Goal: Transaction & Acquisition: Purchase product/service

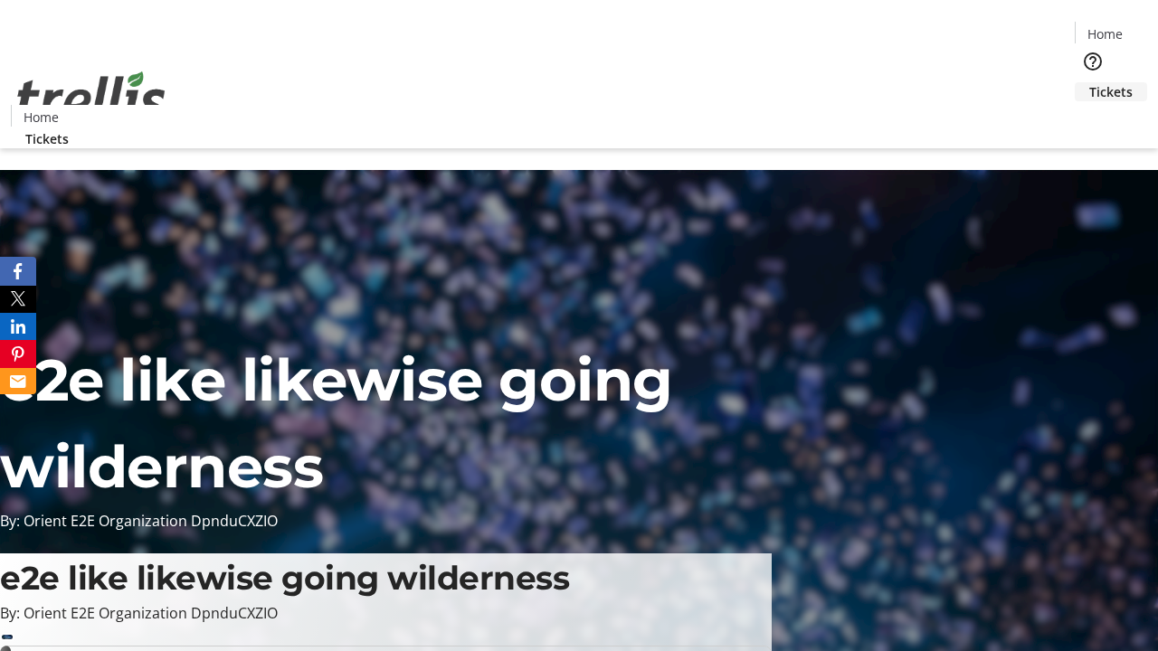
click at [1089, 82] on span "Tickets" at bounding box center [1110, 91] width 43 height 19
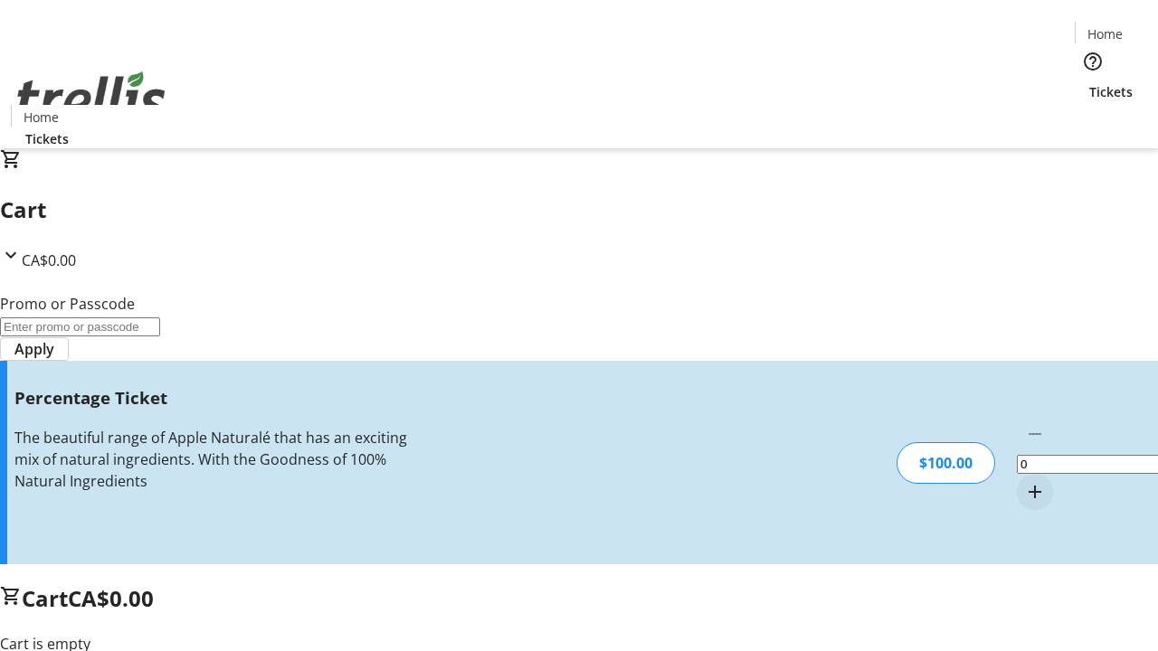
click at [1024, 481] on mat-icon "Increment by one" at bounding box center [1035, 492] width 22 height 22
type input "1"
type input "FOO"
